Goal: Task Accomplishment & Management: Manage account settings

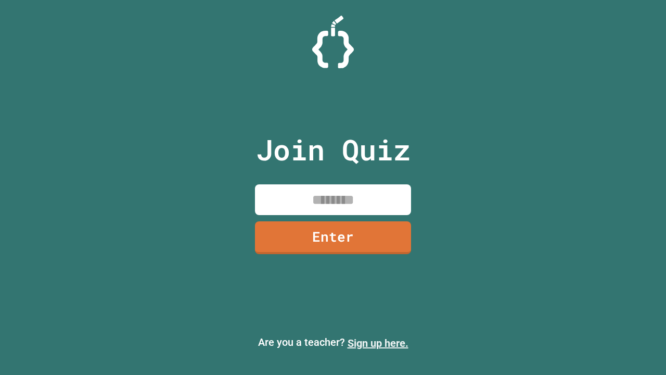
click at [378, 343] on link "Sign up here." at bounding box center [377, 343] width 61 height 12
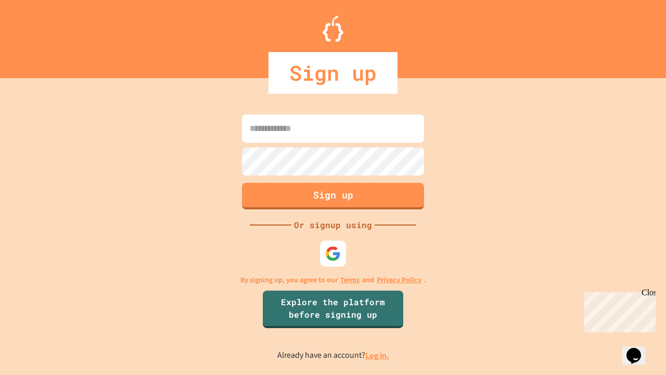
click at [378, 355] on link "Log in." at bounding box center [377, 355] width 24 height 11
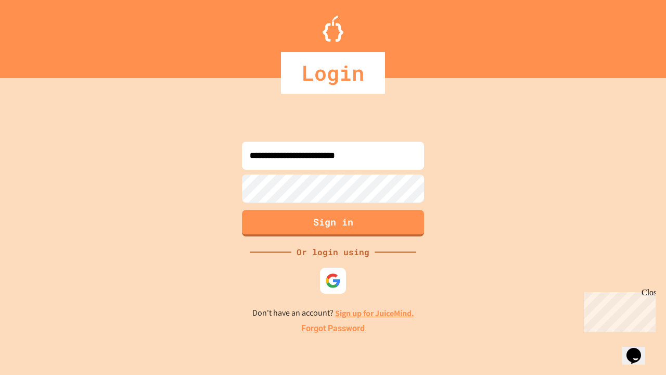
type input "**********"
